Goal: Register for event/course

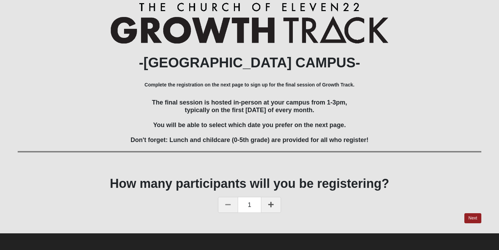
scroll to position [78, 0]
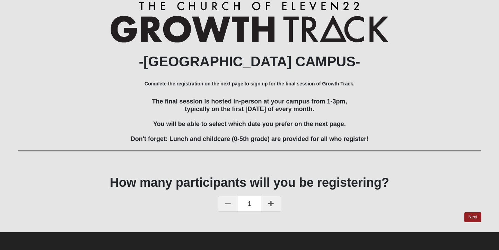
click at [273, 204] on icon at bounding box center [271, 203] width 6 height 6
click at [472, 218] on link "Next" at bounding box center [472, 217] width 17 height 10
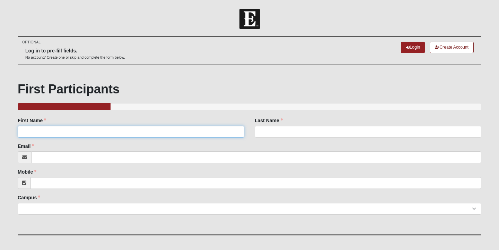
click at [43, 131] on input "First Name" at bounding box center [131, 131] width 227 height 12
type input "[PERSON_NAME]"
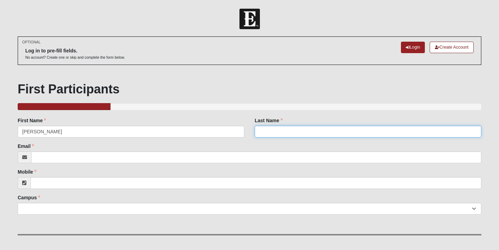
click at [264, 131] on input "Last Name" at bounding box center [368, 131] width 227 height 12
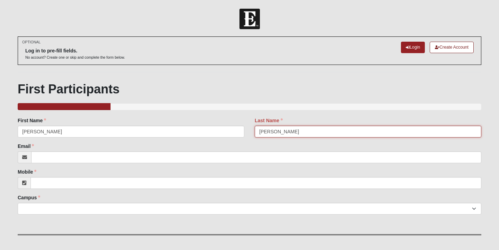
type input "[PERSON_NAME]"
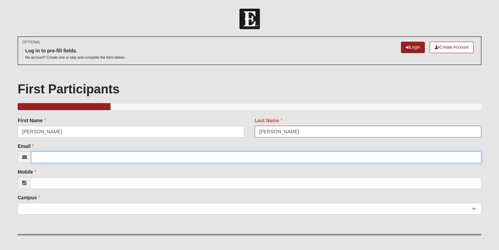
click at [39, 158] on input "Email" at bounding box center [256, 157] width 450 height 12
type input "[EMAIL_ADDRESS][DOMAIN_NAME]"
type input "[PHONE_NUMBER]"
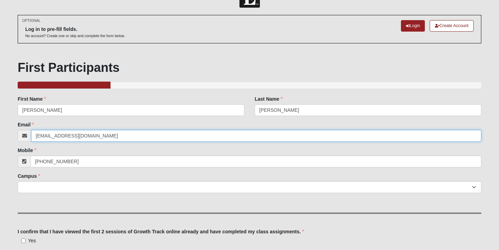
scroll to position [29, 0]
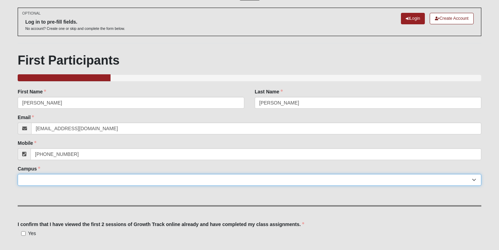
click at [33, 177] on select "Arlington Baymeadows Eleven22 Online [PERSON_NAME][GEOGRAPHIC_DATA] Jesup [GEOG…" at bounding box center [250, 180] width 464 height 12
select select "3"
click at [18, 174] on select "Arlington Baymeadows Eleven22 Online [PERSON_NAME][GEOGRAPHIC_DATA] Jesup [GEOG…" at bounding box center [250, 180] width 464 height 12
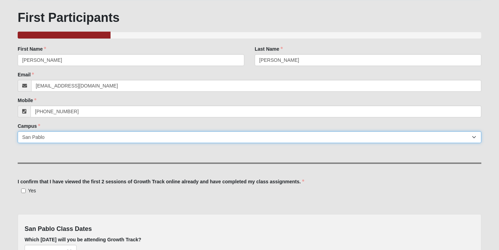
scroll to position [75, 0]
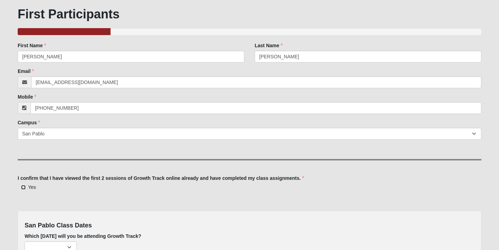
click at [23, 187] on input "Yes" at bounding box center [23, 187] width 5 height 5
checkbox input "true"
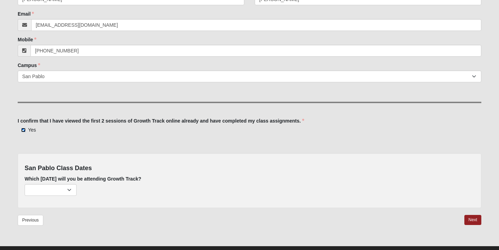
scroll to position [138, 0]
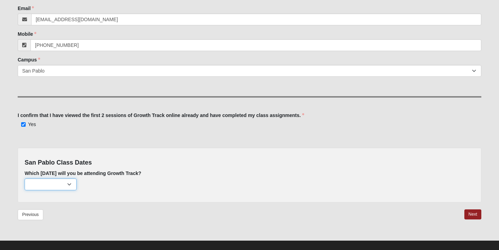
click at [71, 183] on select "[DATE] (187 remaining) [DATE] (213 remaining) [DATE] (224 remaining) [DATE] (22…" at bounding box center [51, 184] width 52 height 12
select select "715"
click at [25, 178] on select "[DATE] (187 remaining) [DATE] (213 remaining) [DATE] (224 remaining) [DATE] (22…" at bounding box center [51, 184] width 52 height 12
click at [471, 214] on link "Next" at bounding box center [472, 214] width 17 height 10
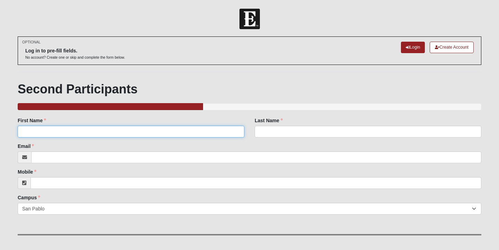
click at [93, 128] on input "First Name" at bounding box center [131, 131] width 227 height 12
type input "[PERSON_NAME]"
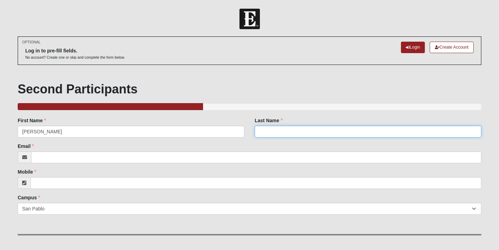
type input "[PERSON_NAME]"
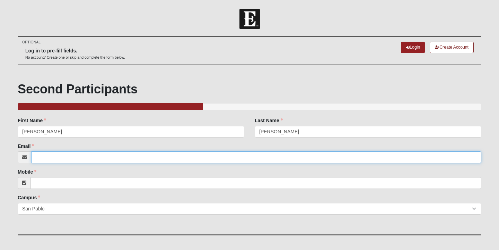
click at [56, 158] on input "Email" at bounding box center [256, 157] width 450 height 12
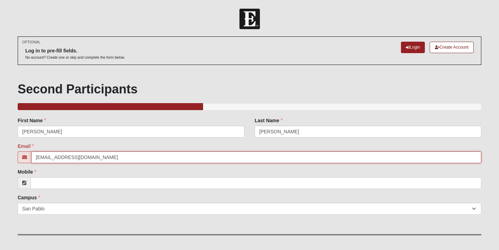
type input "[EMAIL_ADDRESS][DOMAIN_NAME]"
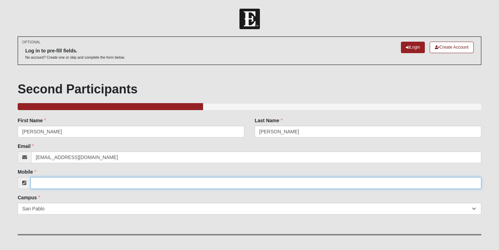
click at [41, 184] on input "Mobile" at bounding box center [256, 183] width 451 height 12
type input "[PHONE_NUMBER]"
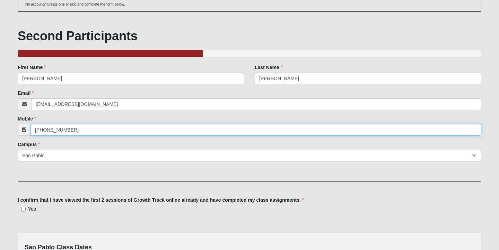
scroll to position [56, 0]
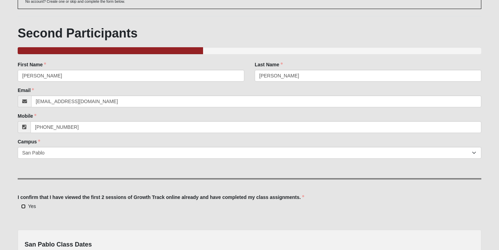
click at [23, 207] on input "Yes" at bounding box center [23, 206] width 5 height 5
checkbox input "true"
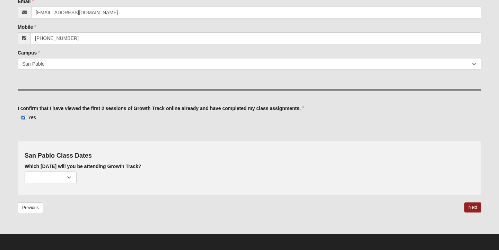
scroll to position [145, 0]
click at [69, 177] on select "[DATE] (187 remaining) [DATE] (212 remaining) [DATE] (224 remaining) [DATE] (22…" at bounding box center [51, 177] width 52 height 12
select select "715"
click at [25, 171] on select "[DATE] (187 remaining) [DATE] (212 remaining) [DATE] (224 remaining) [DATE] (22…" at bounding box center [51, 177] width 52 height 12
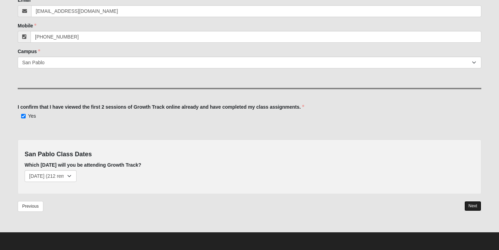
click at [470, 206] on link "Next" at bounding box center [472, 206] width 17 height 10
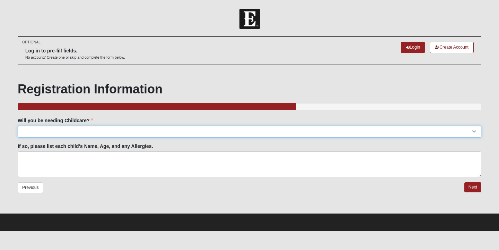
click at [46, 129] on select "Yes No" at bounding box center [250, 131] width 464 height 12
select select "No"
click at [18, 125] on select "Yes No" at bounding box center [250, 131] width 464 height 12
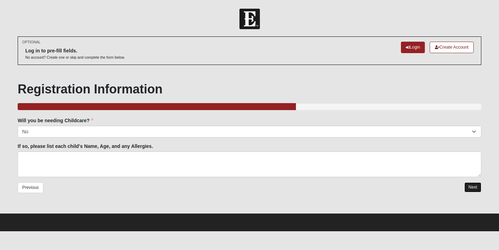
click at [469, 188] on link "Next" at bounding box center [472, 187] width 17 height 10
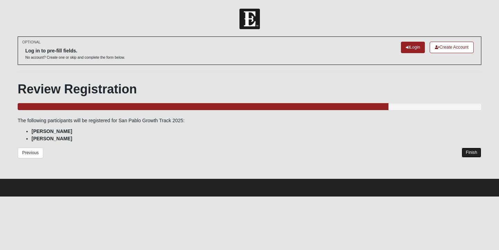
click at [471, 151] on link "Finish" at bounding box center [472, 152] width 20 height 10
